Goal: Book appointment/travel/reservation

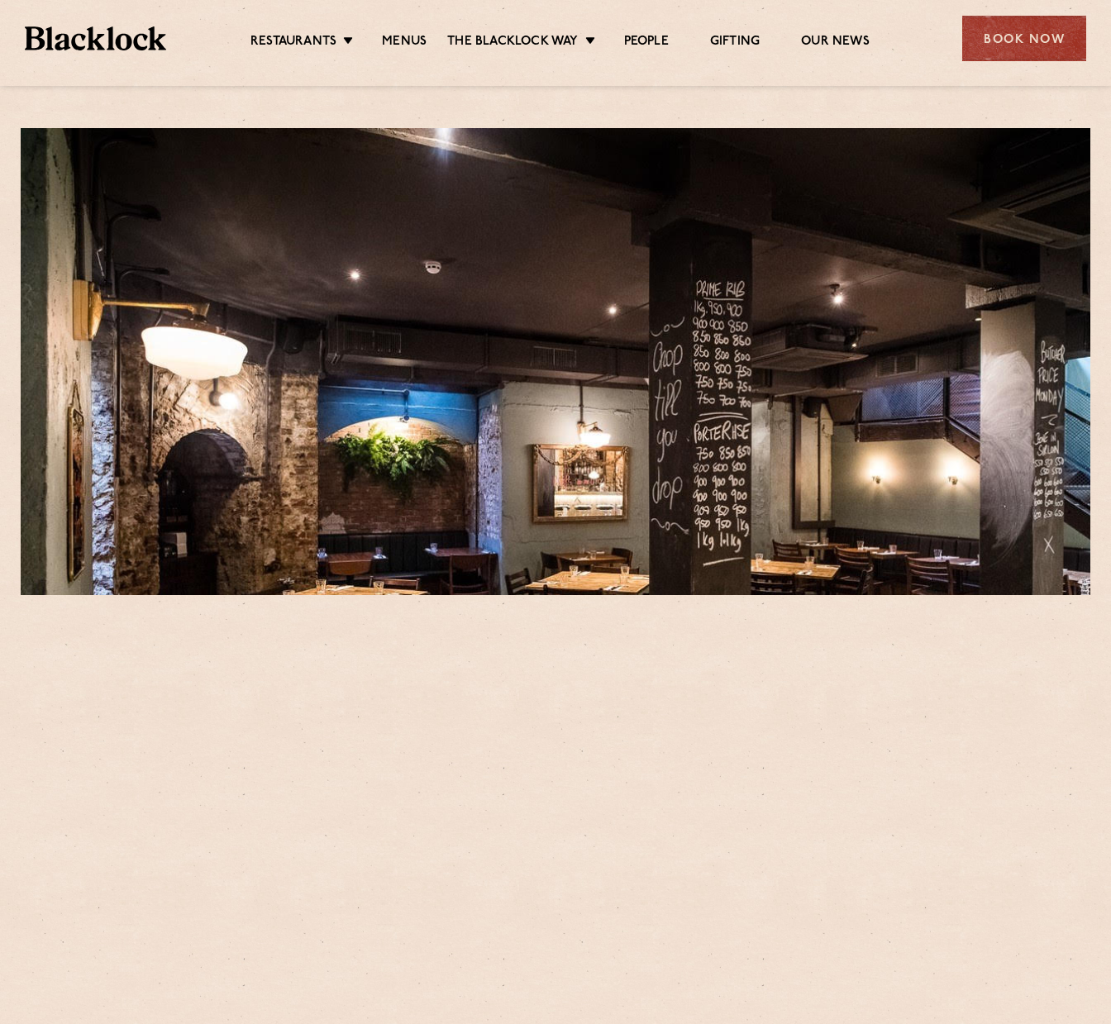
click at [1058, 74] on div at bounding box center [555, 80] width 1111 height 12
click at [1035, 50] on div "Book Now" at bounding box center [1024, 38] width 124 height 45
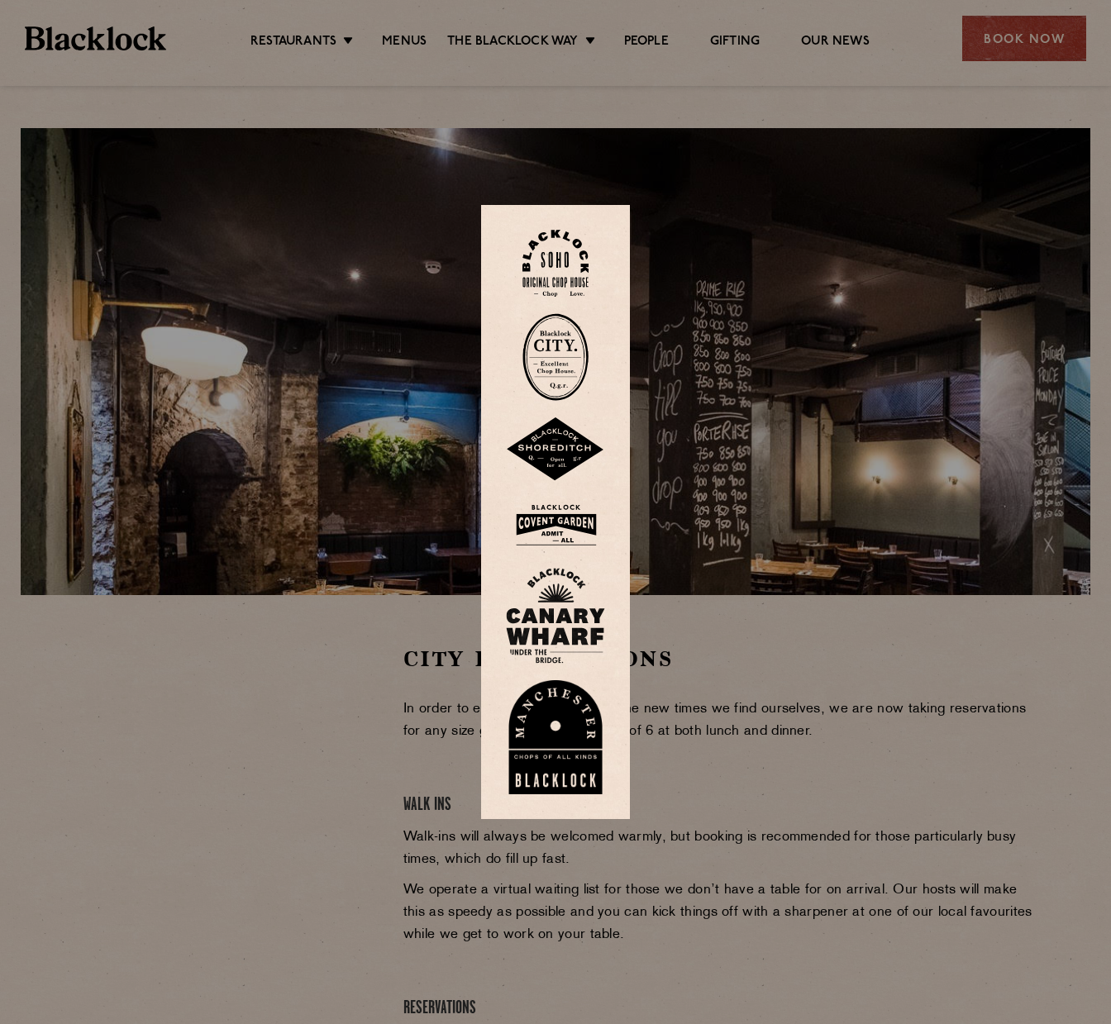
click at [579, 349] on img at bounding box center [555, 357] width 66 height 88
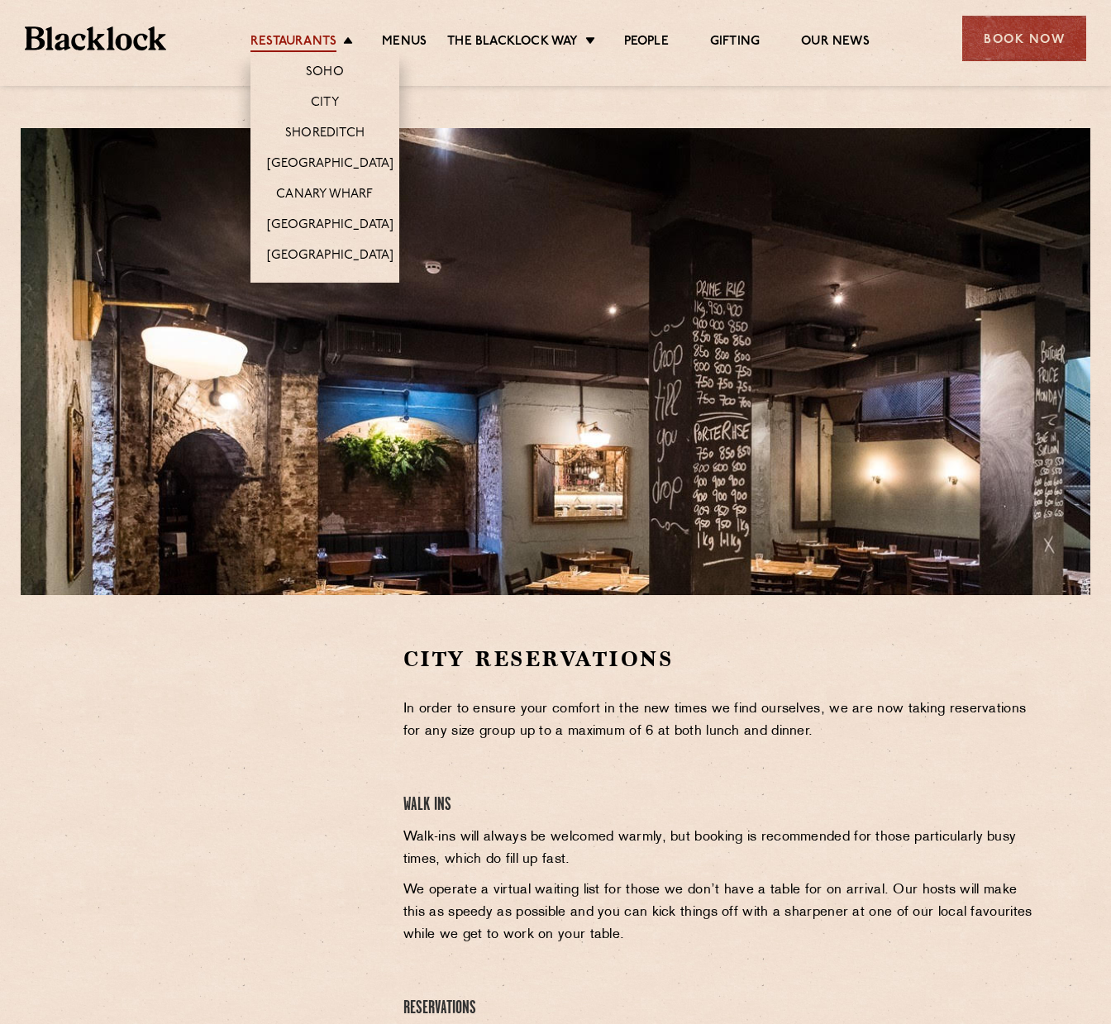
click at [334, 40] on link "Restaurants" at bounding box center [293, 43] width 86 height 18
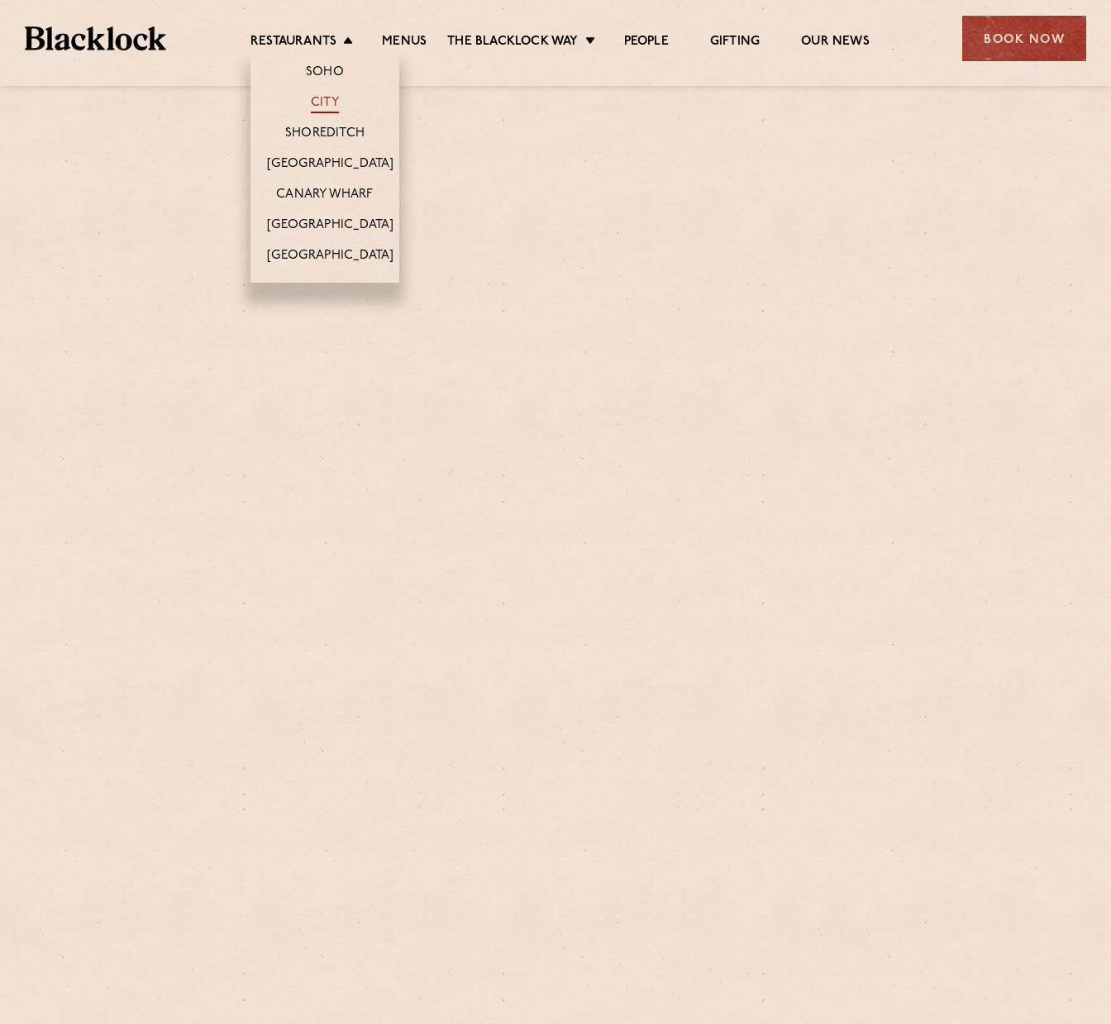
click at [337, 96] on link "City" at bounding box center [325, 104] width 28 height 18
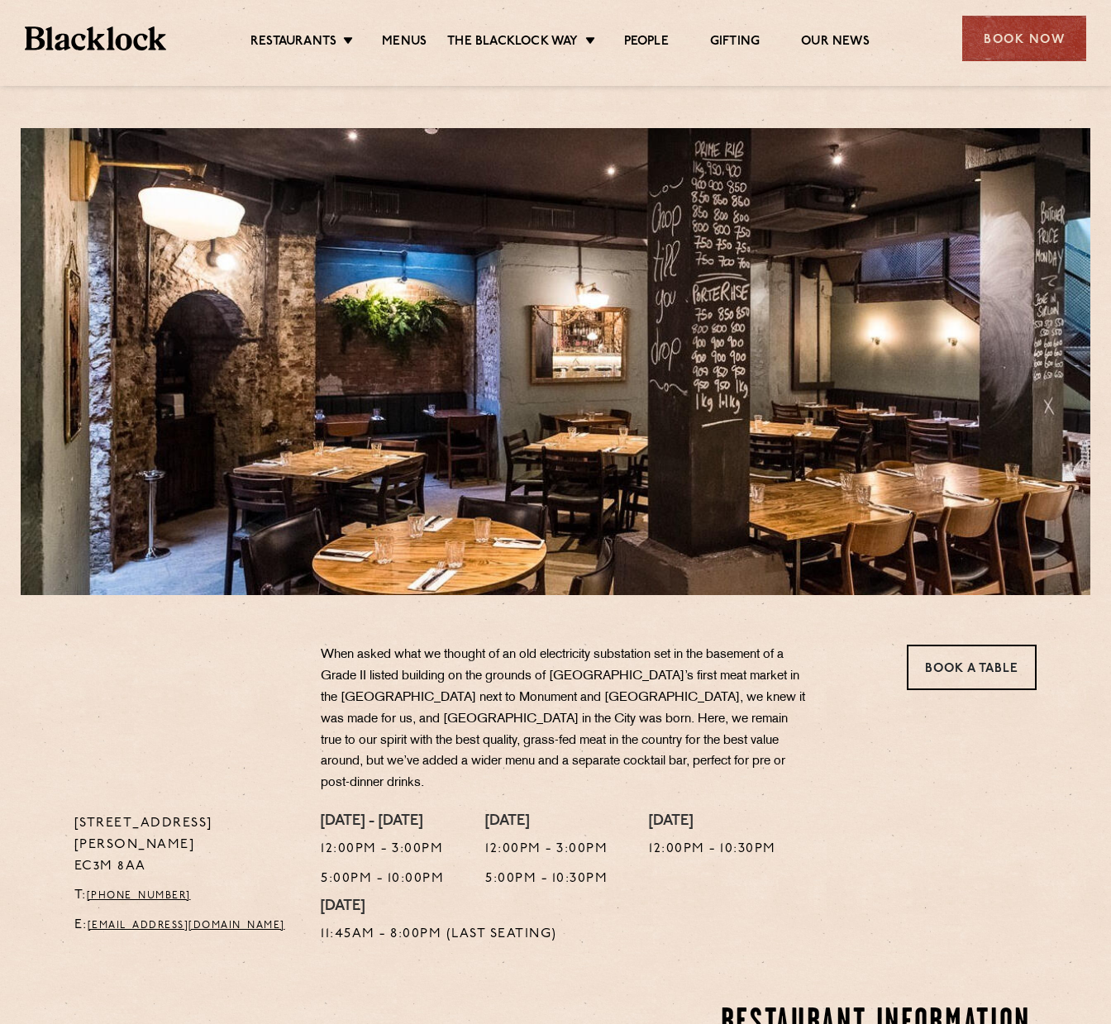
scroll to position [165, 0]
